Goal: Find specific page/section: Find specific page/section

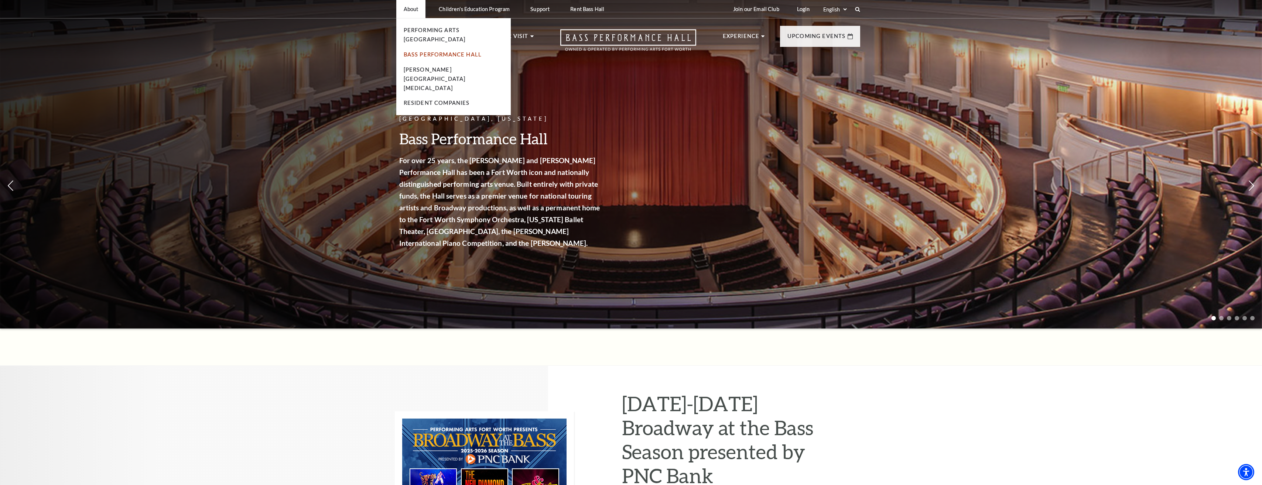
click at [431, 51] on link "Bass Performance Hall" at bounding box center [443, 54] width 78 height 6
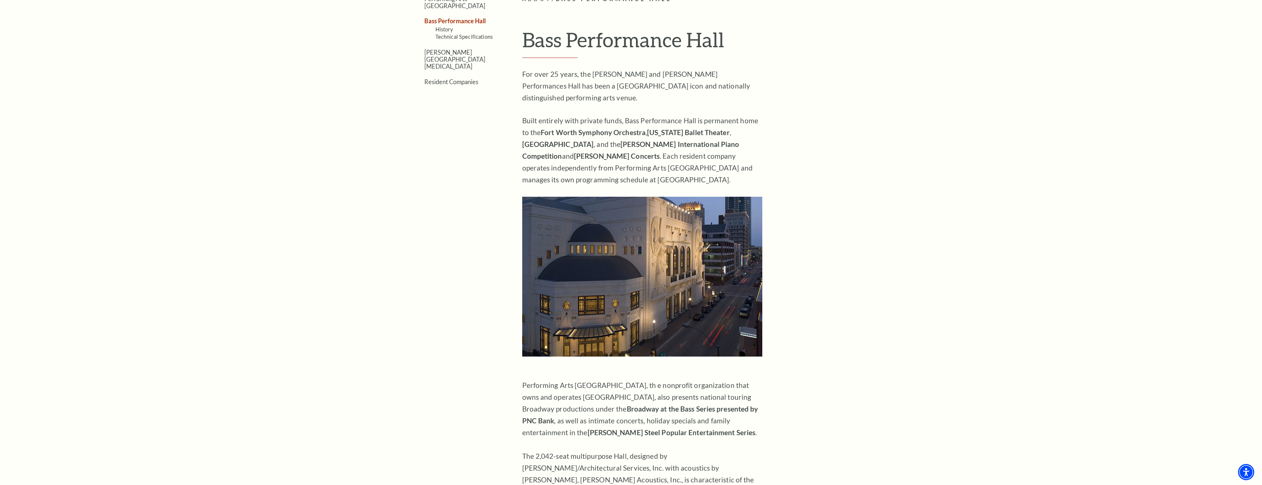
scroll to position [350, 0]
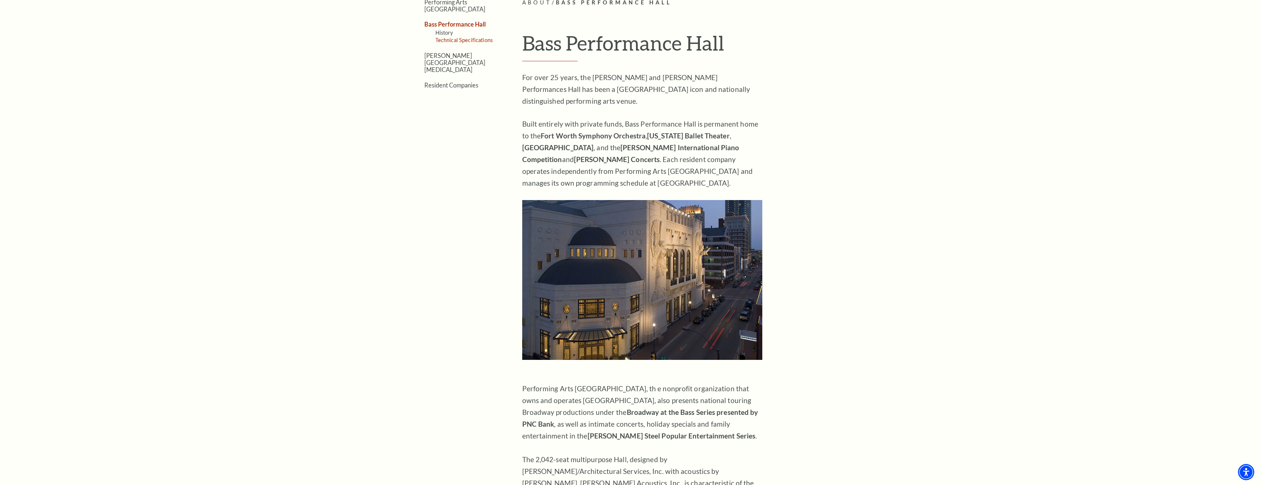
click at [480, 37] on link "Technical Specifications" at bounding box center [463, 40] width 57 height 6
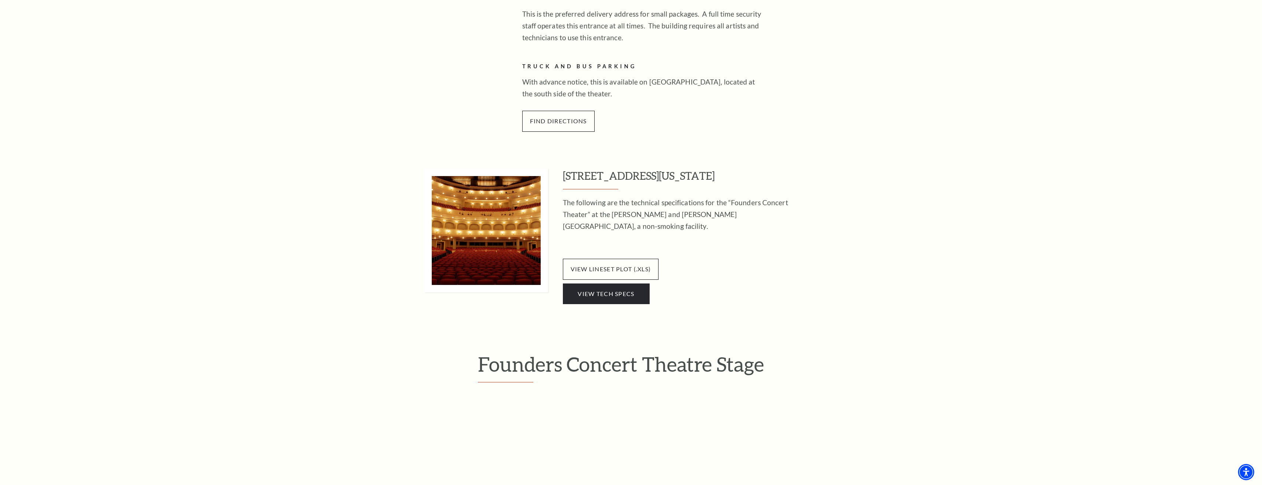
scroll to position [771, 0]
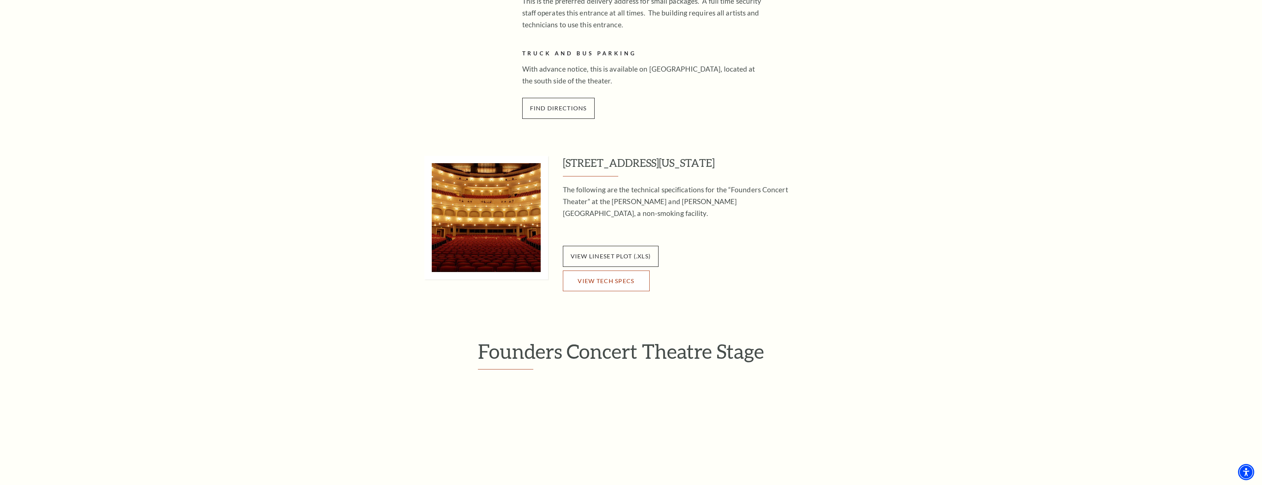
click at [641, 289] on link "View Tech Specs" at bounding box center [606, 281] width 87 height 21
